Goal: Information Seeking & Learning: Learn about a topic

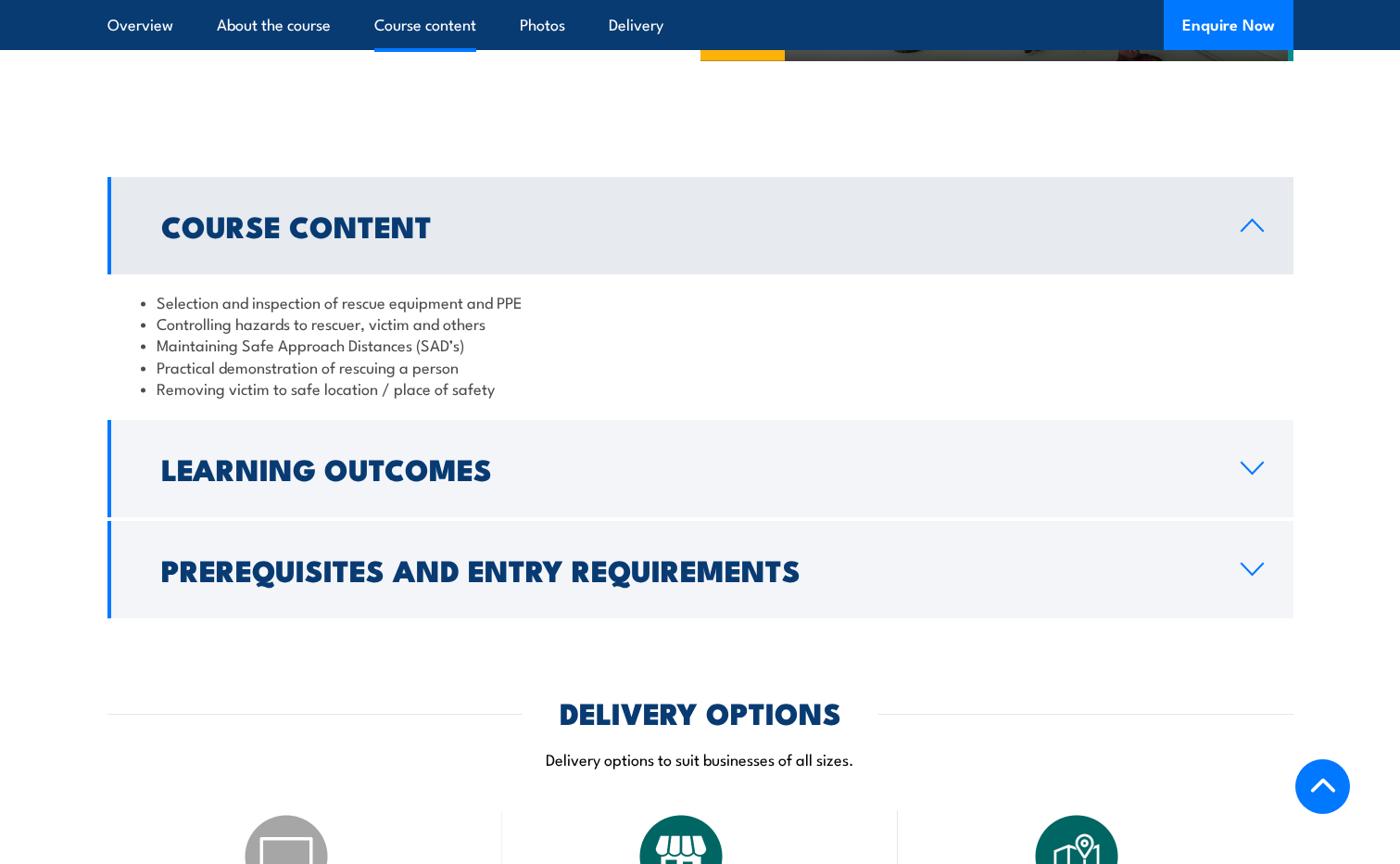
scroll to position [1463, 0]
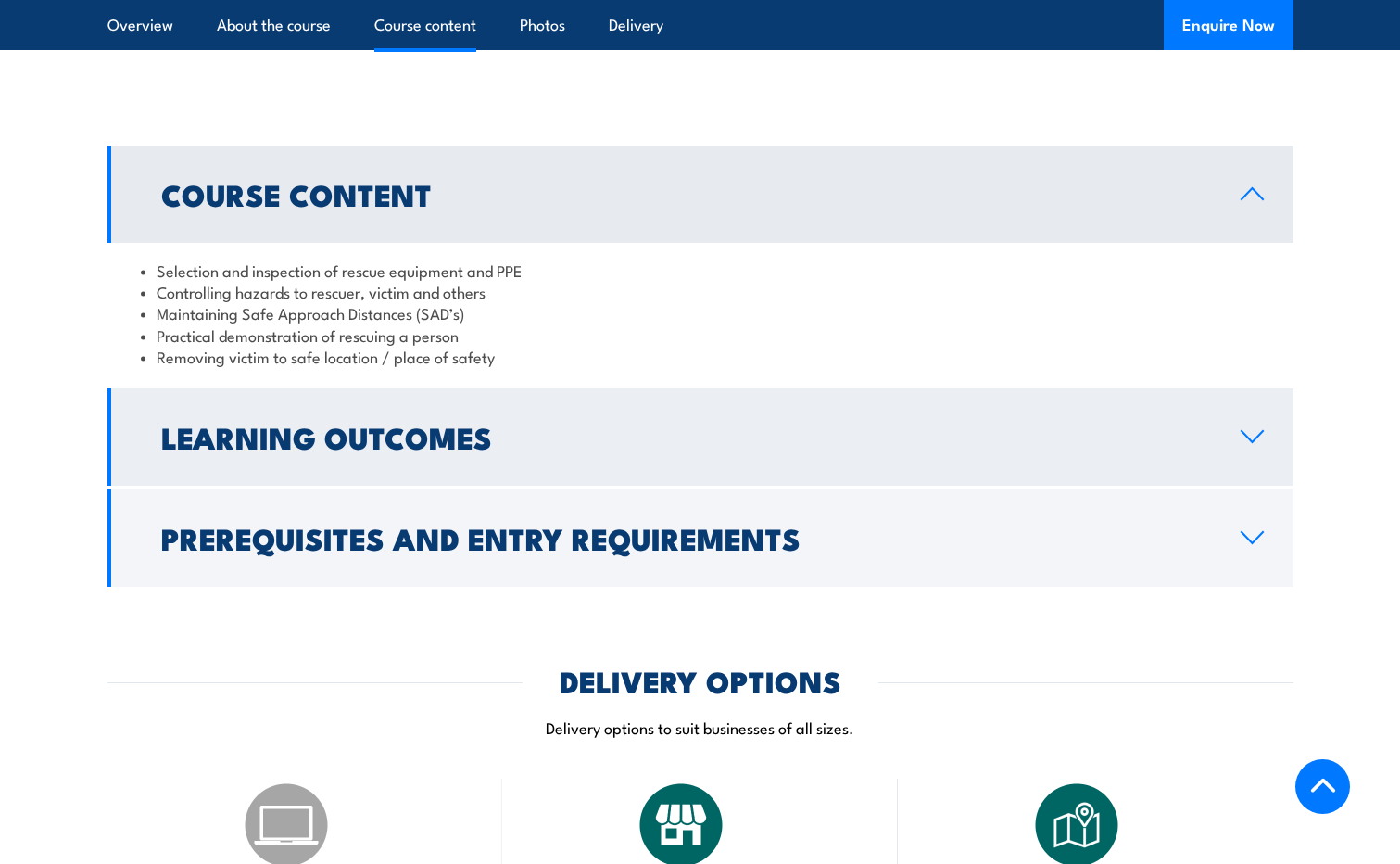
click at [1268, 429] on link "Learning Outcomes" at bounding box center [700, 436] width 1186 height 97
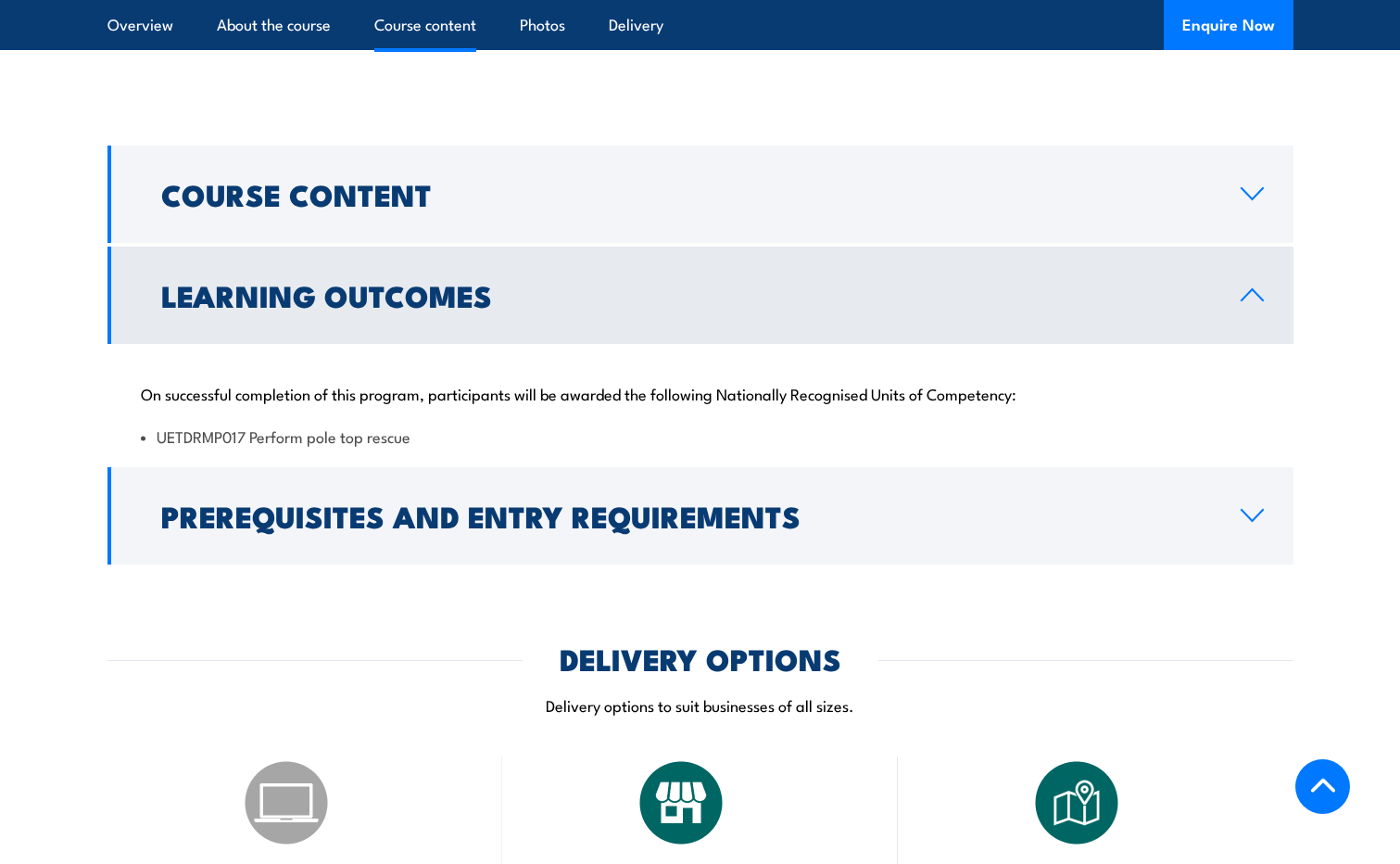
scroll to position [1563, 0]
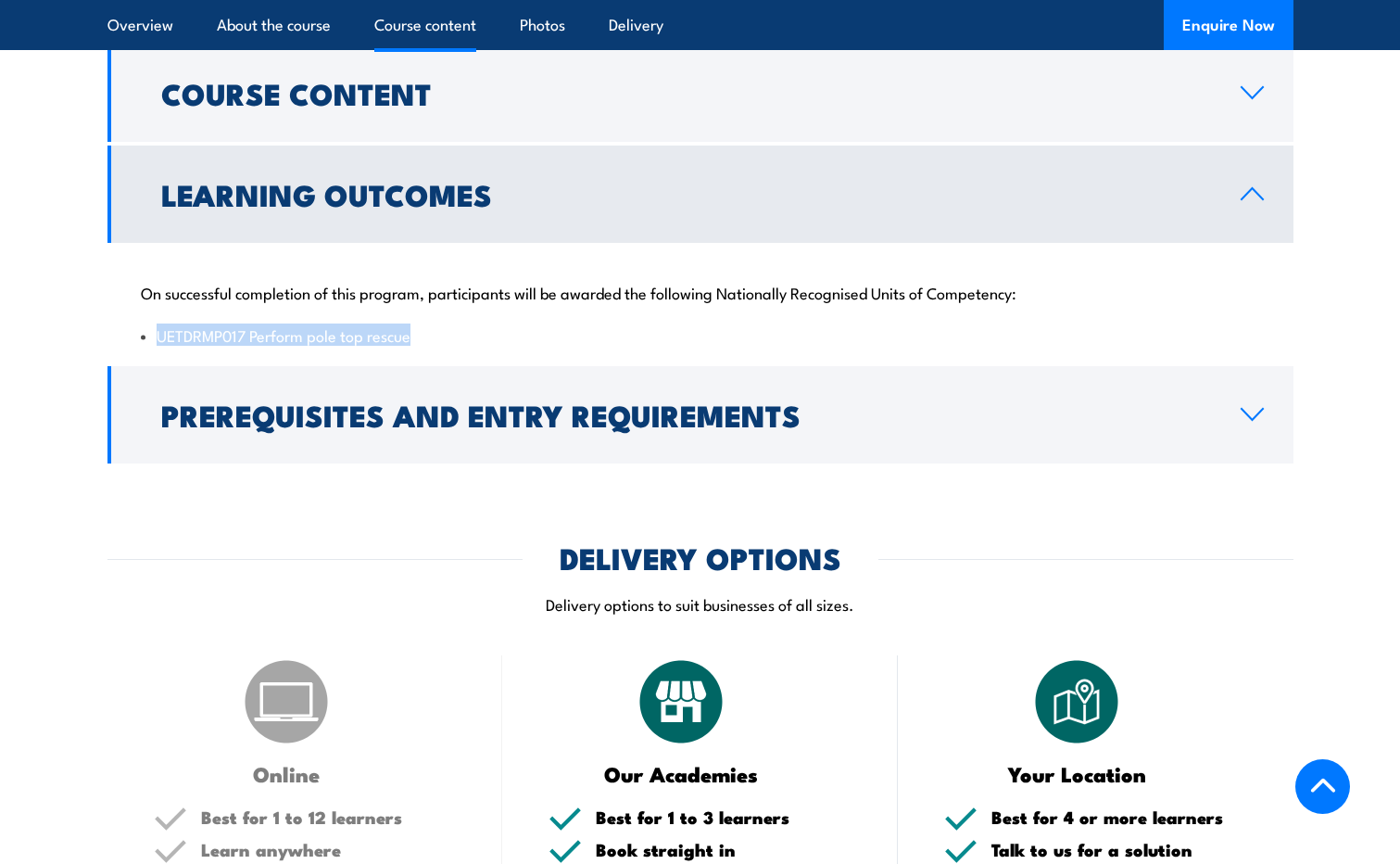
drag, startPoint x: 432, startPoint y: 340, endPoint x: -4, endPoint y: 350, distance: 436.1
click at [378, 660] on div "Online" at bounding box center [305, 719] width 303 height 128
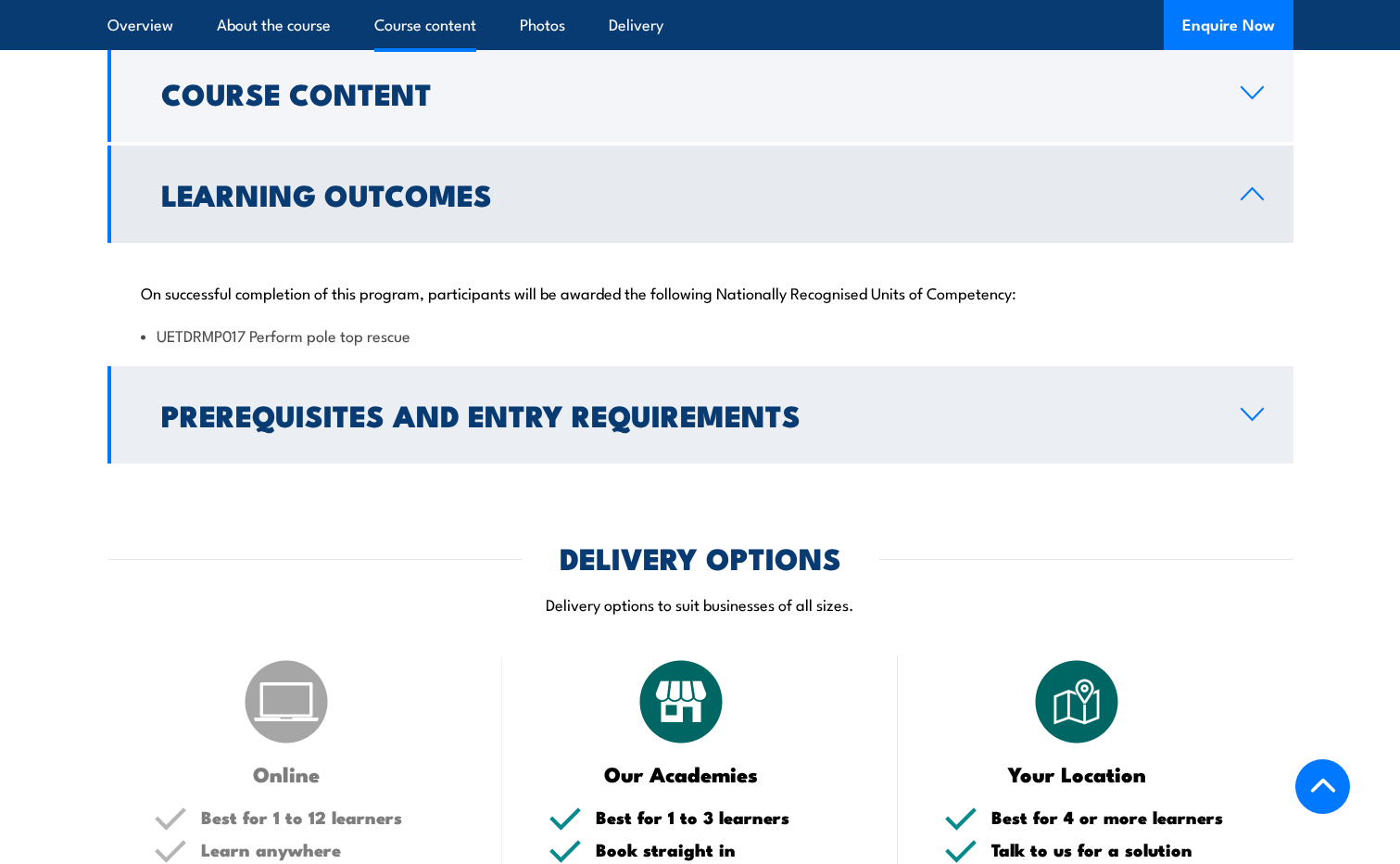
click at [1237, 413] on link "Prerequisites and Entry Requirements" at bounding box center [700, 414] width 1186 height 97
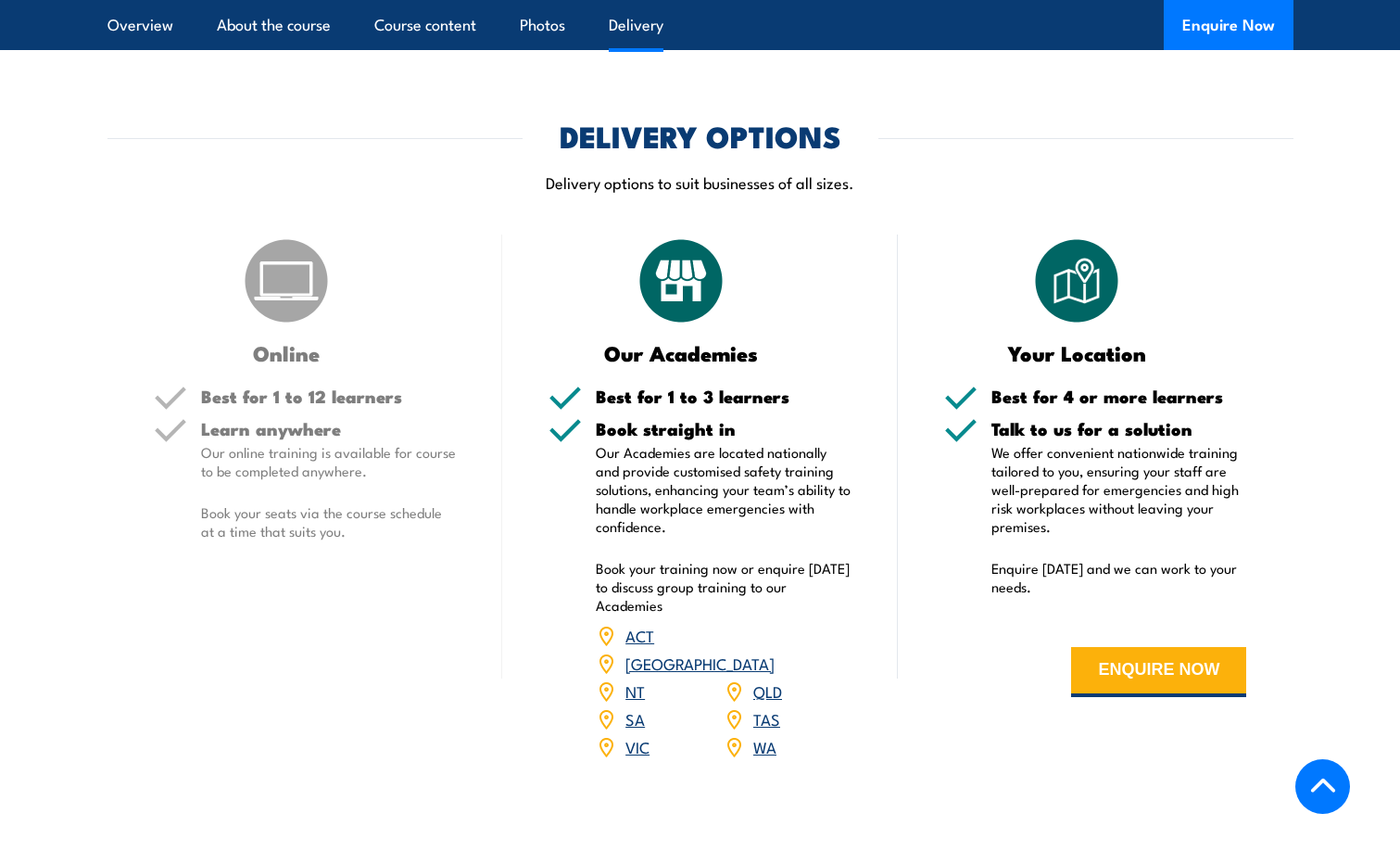
scroll to position [2260, 0]
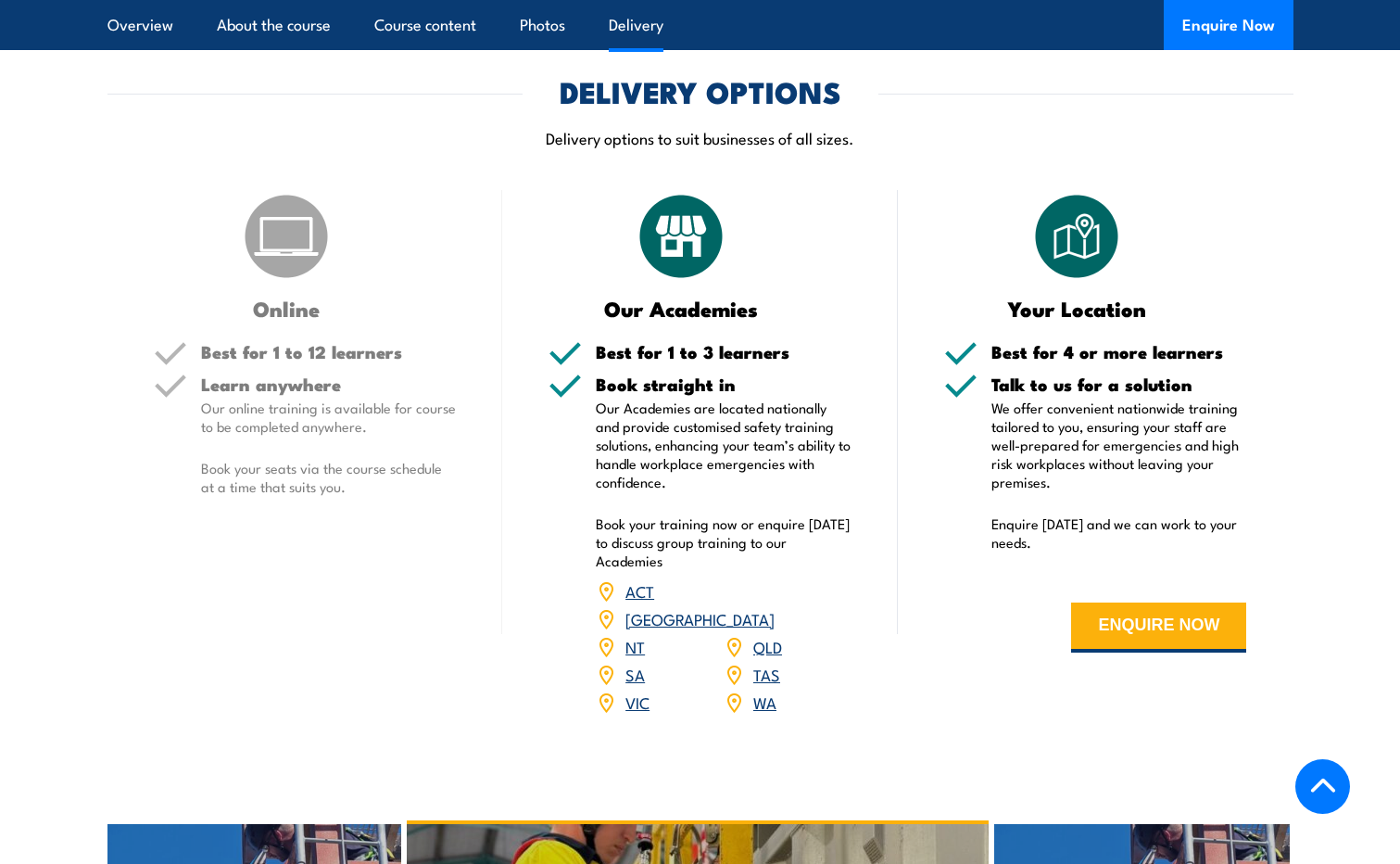
click at [769, 635] on link "QLD" at bounding box center [767, 646] width 28 height 23
click at [772, 635] on link "QLD" at bounding box center [767, 646] width 28 height 23
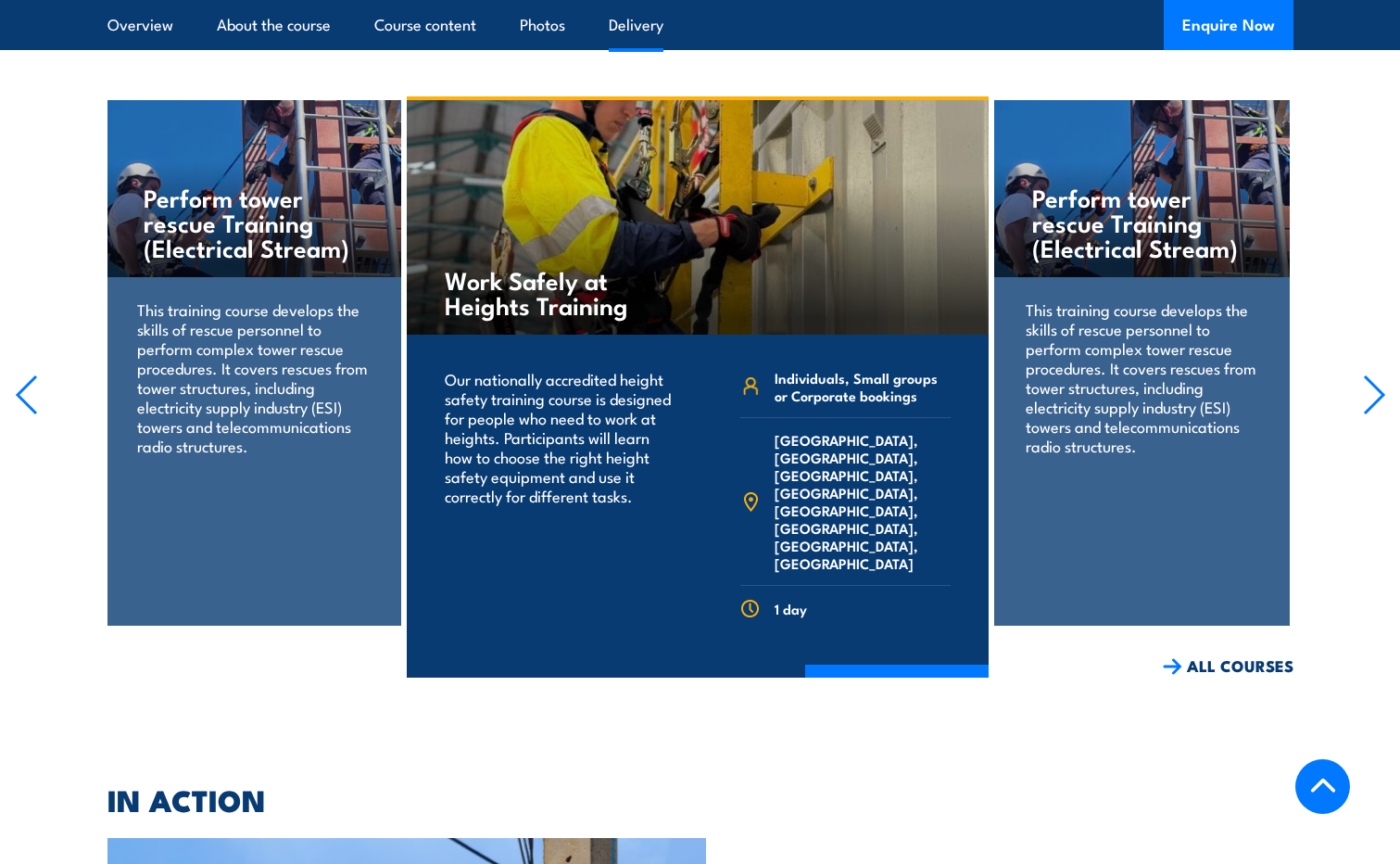
scroll to position [2267, 0]
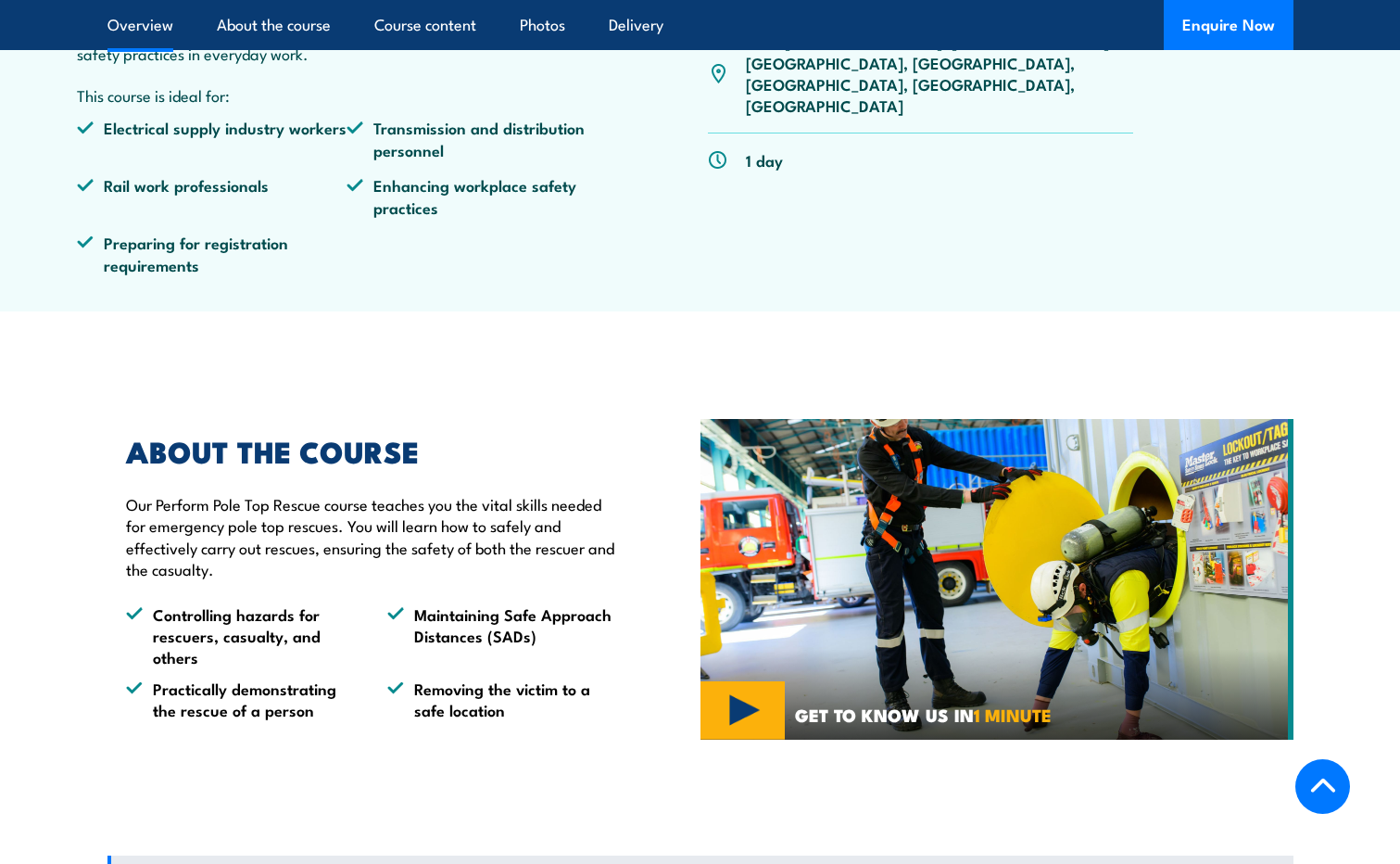
scroll to position [555, 0]
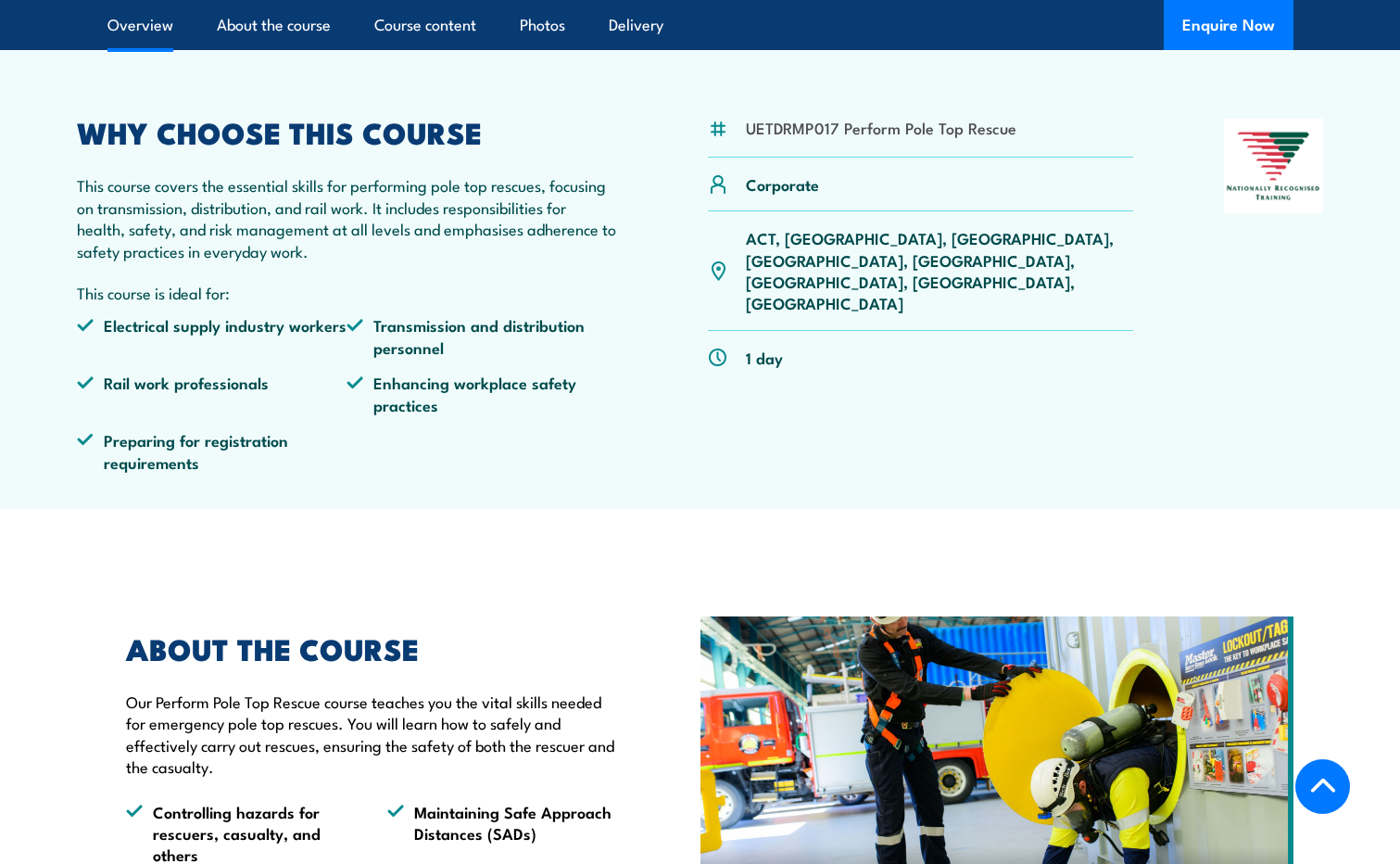
click at [869, 235] on p "ACT, [GEOGRAPHIC_DATA], [GEOGRAPHIC_DATA], [GEOGRAPHIC_DATA], [GEOGRAPHIC_DATA]…" at bounding box center [940, 270] width 388 height 87
click at [1247, 436] on div at bounding box center [1274, 302] width 100 height 367
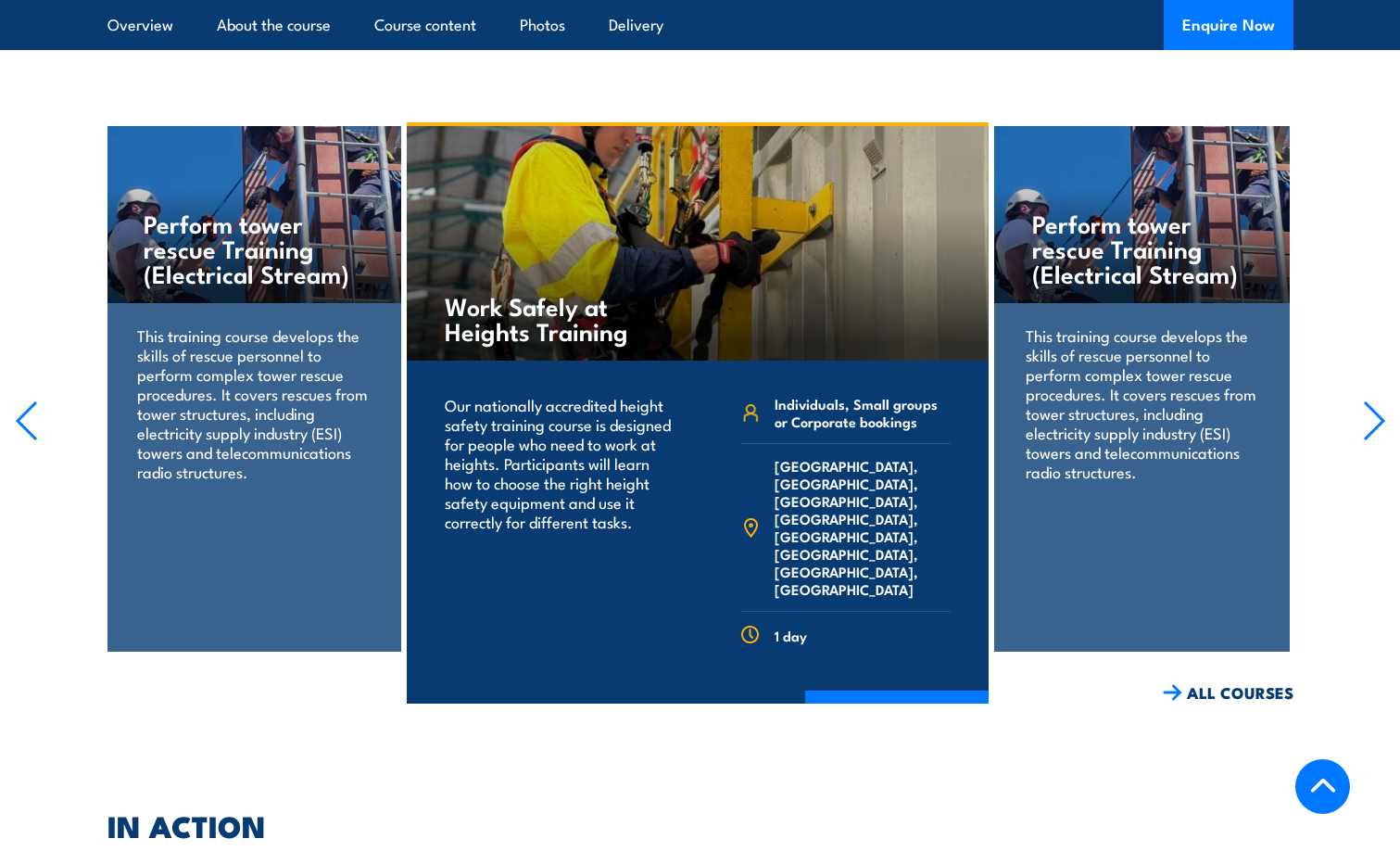
scroll to position [2700, 0]
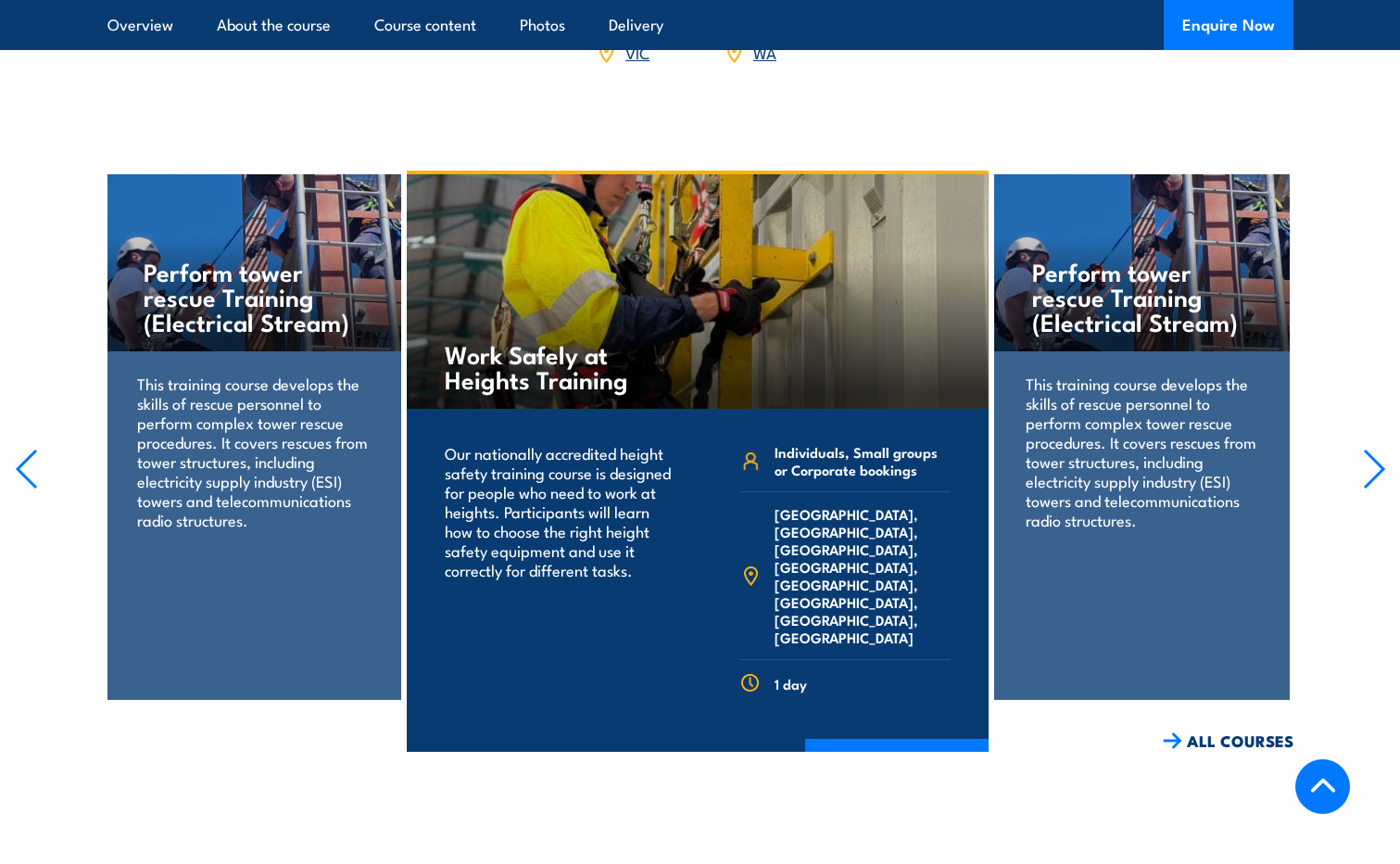
click at [357, 423] on p "This training course develops the skills of rescue personnel to perform complex…" at bounding box center [253, 451] width 232 height 156
click at [280, 270] on h4 "Perform tower rescue Training (Electrical Stream)" at bounding box center [254, 296] width 219 height 75
click at [1361, 443] on section "Perform tower rescue Training (Electrical Stream) This training course develops…" at bounding box center [700, 460] width 1400 height 581
click at [1377, 449] on icon "button" at bounding box center [1375, 469] width 24 height 41
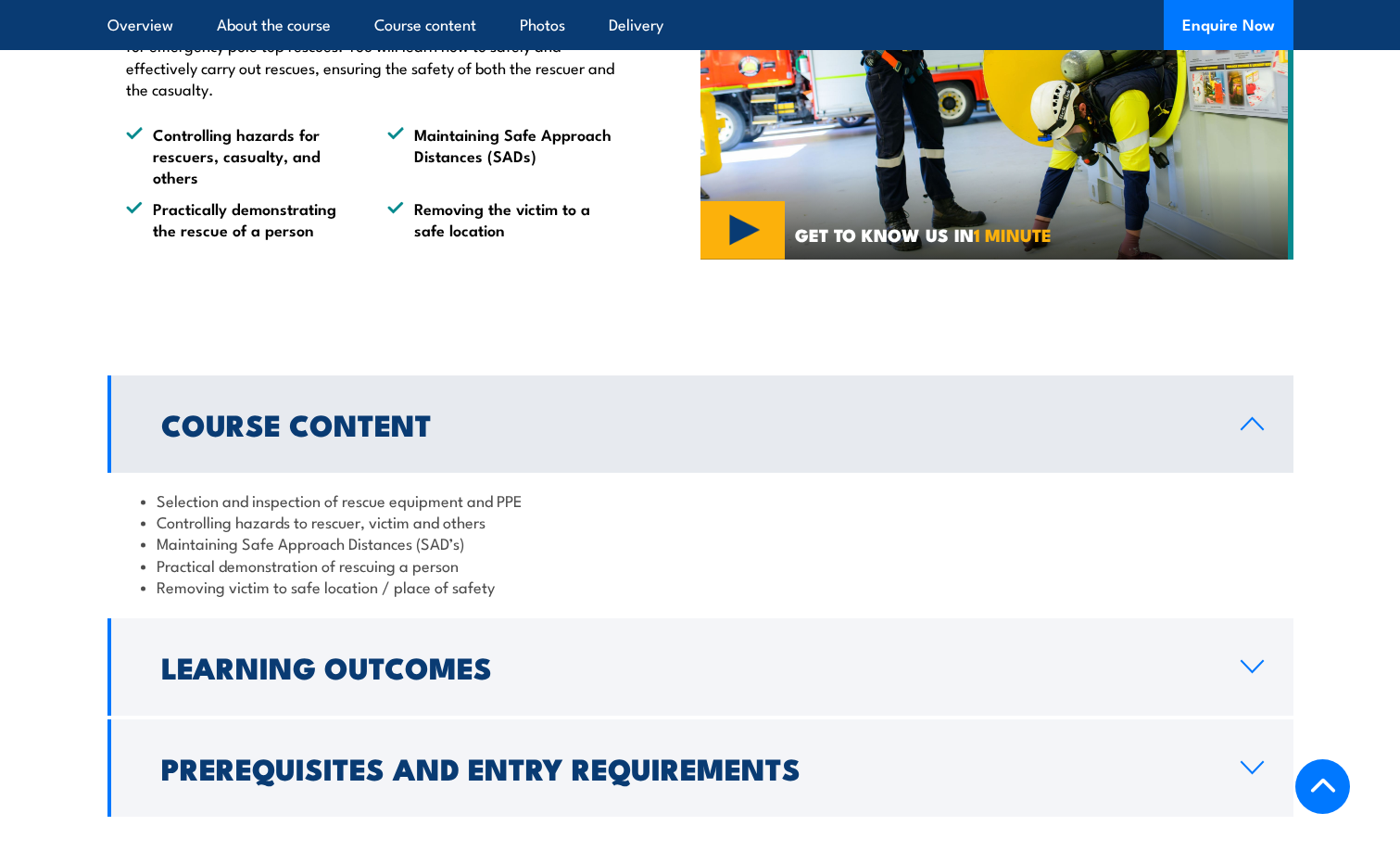
scroll to position [1313, 0]
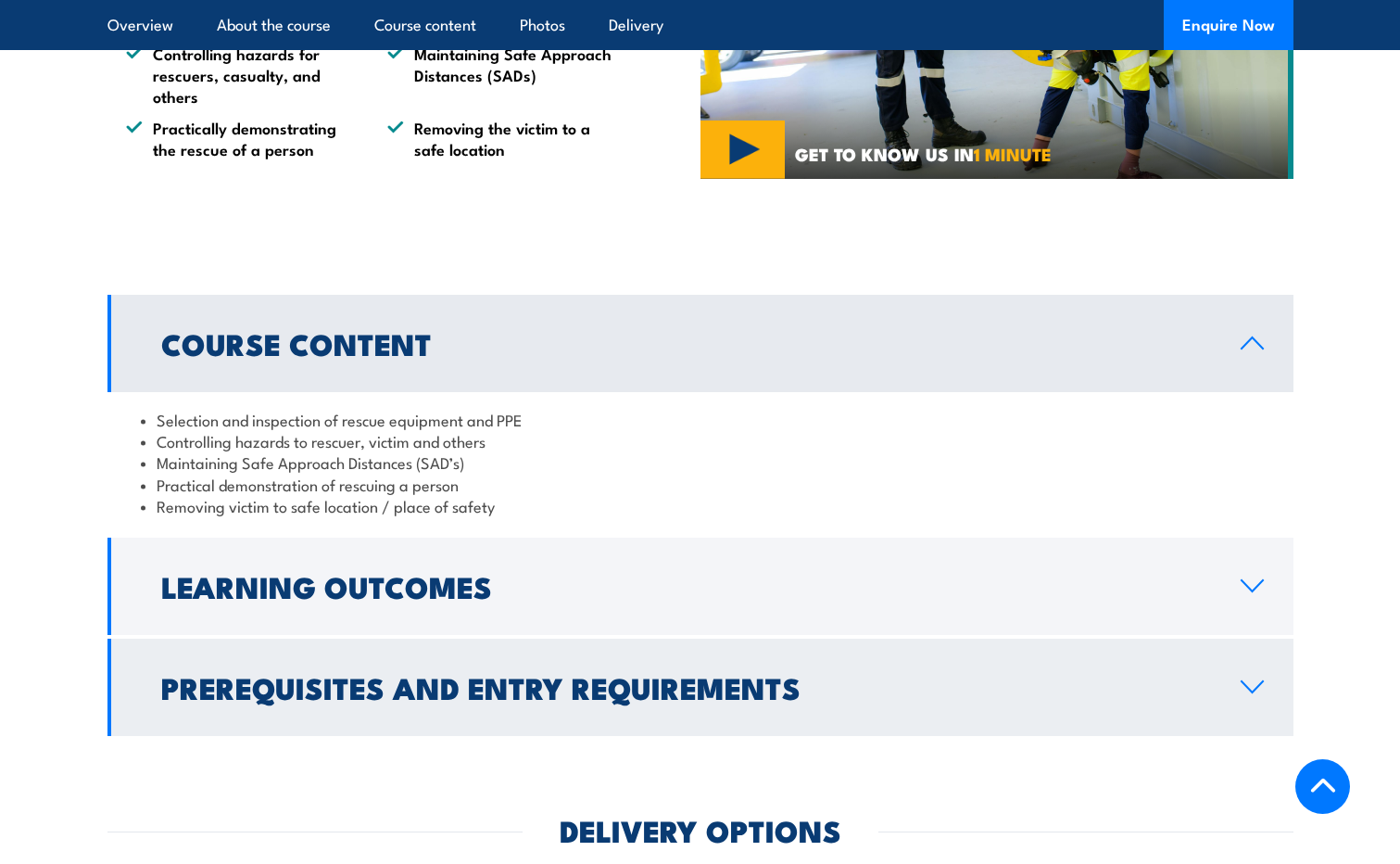
click at [1259, 680] on icon at bounding box center [1253, 686] width 25 height 15
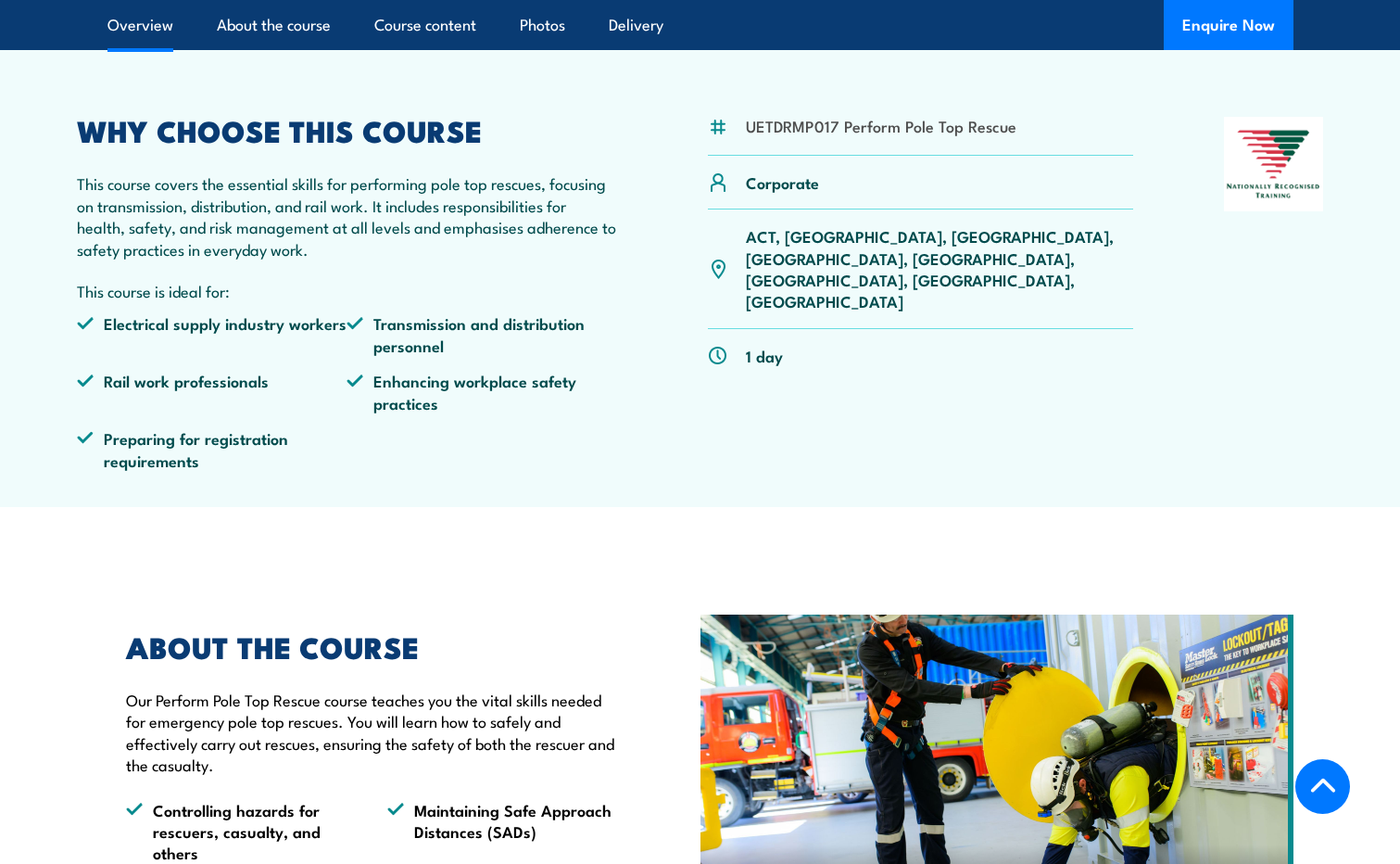
scroll to position [0, 0]
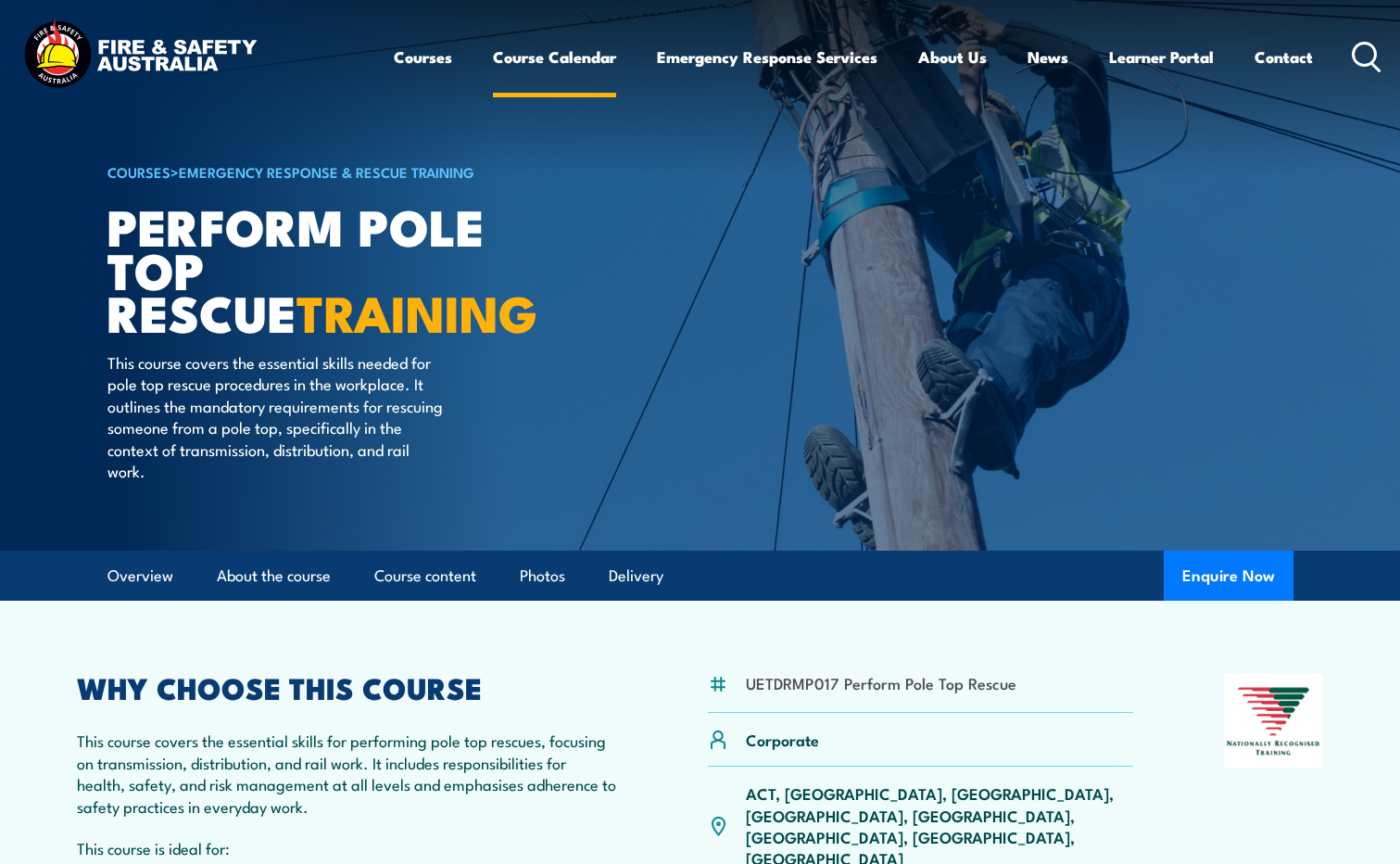
click at [539, 50] on link "Course Calendar" at bounding box center [555, 57] width 123 height 49
